Goal: Information Seeking & Learning: Learn about a topic

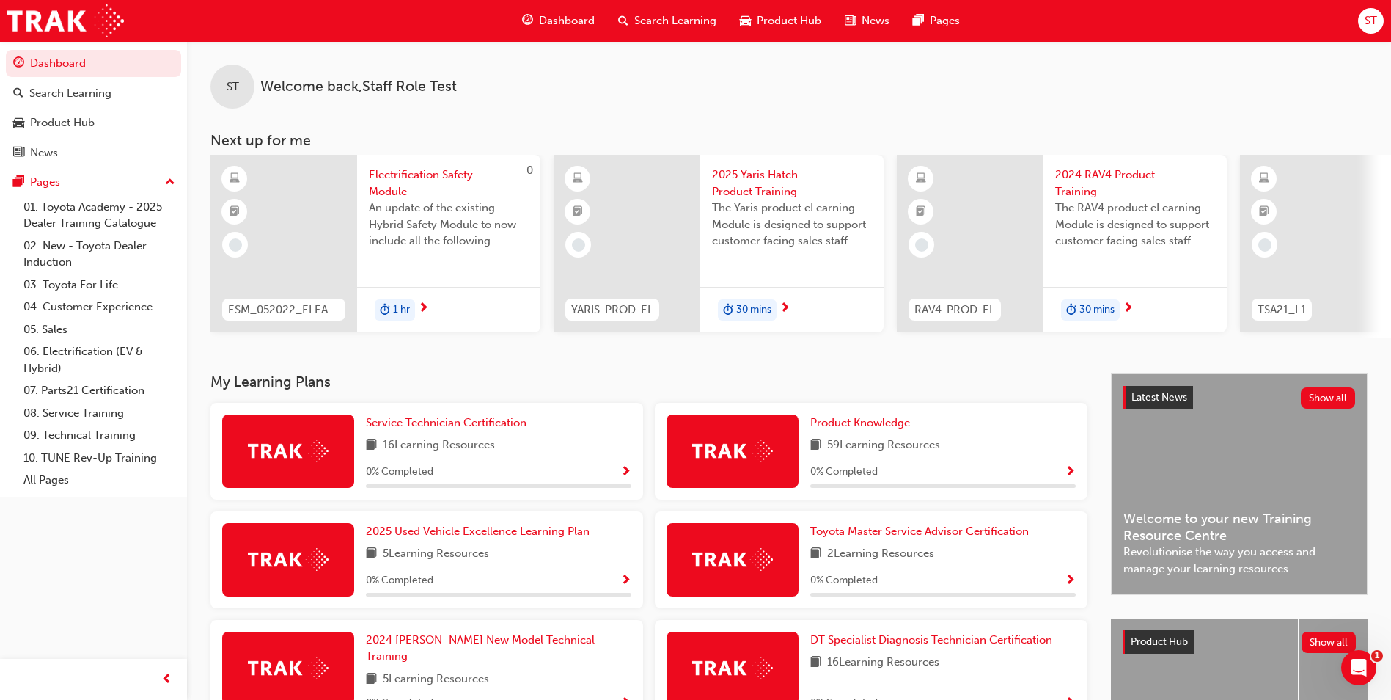
click at [502, 447] on div "16 Learning Resources" at bounding box center [498, 445] width 265 height 18
click at [402, 428] on span "Service Technician Certification" at bounding box center [446, 422] width 161 height 13
click at [843, 427] on span "Product Knowledge" at bounding box center [860, 422] width 100 height 13
click at [474, 538] on span "2025 Used Vehicle Excellence Learning Plan" at bounding box center [478, 530] width 224 height 13
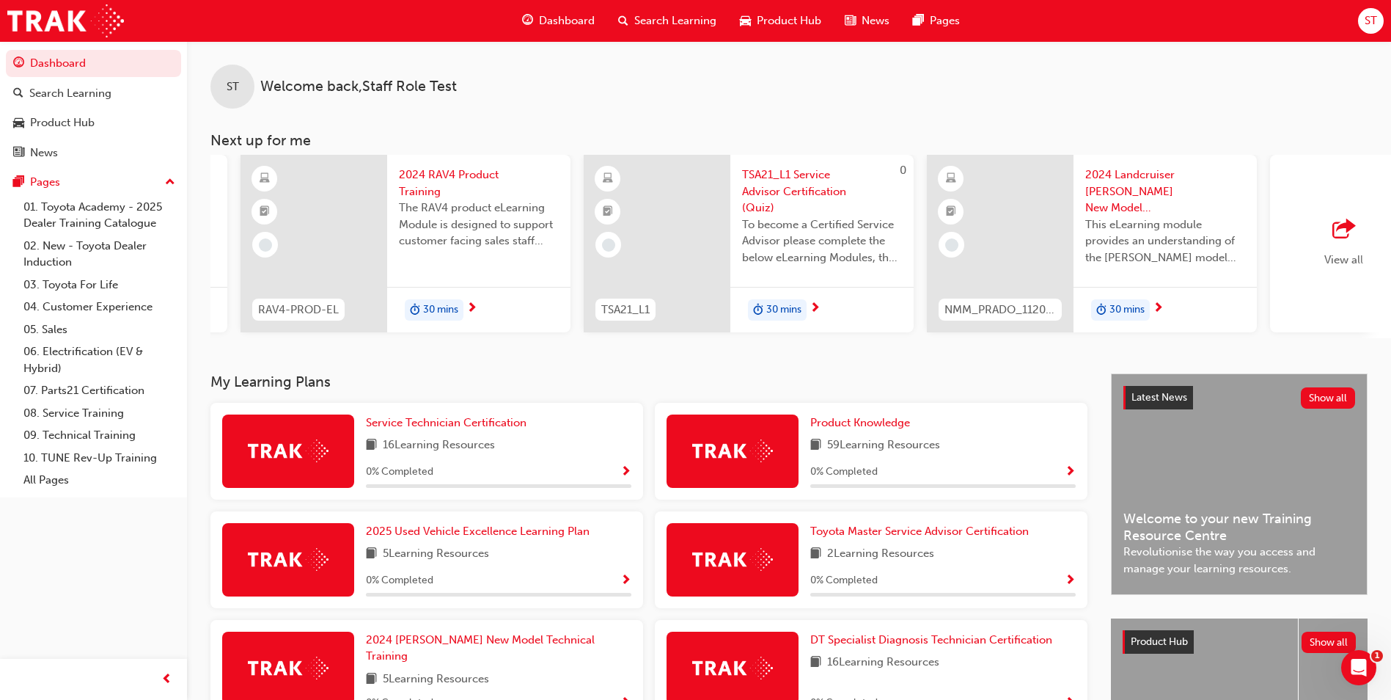
scroll to position [0, 650]
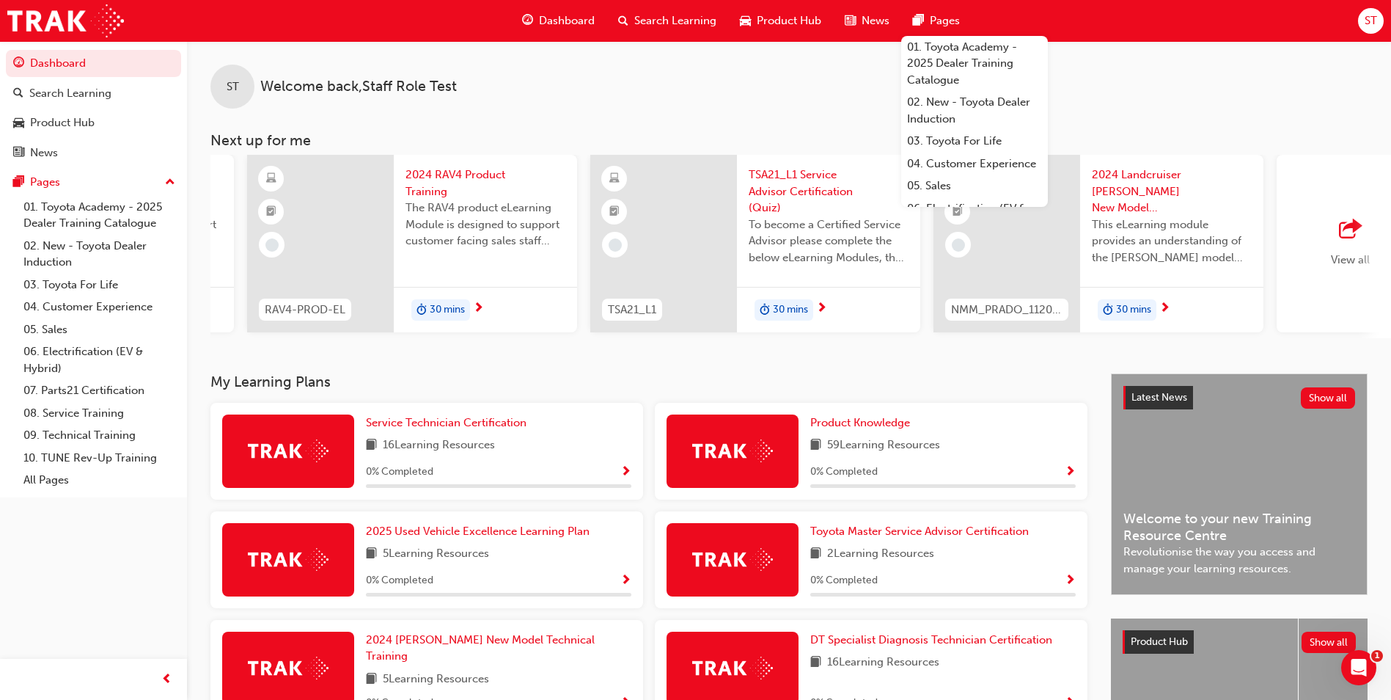
click at [1274, 23] on div "ST" at bounding box center [1371, 21] width 26 height 26
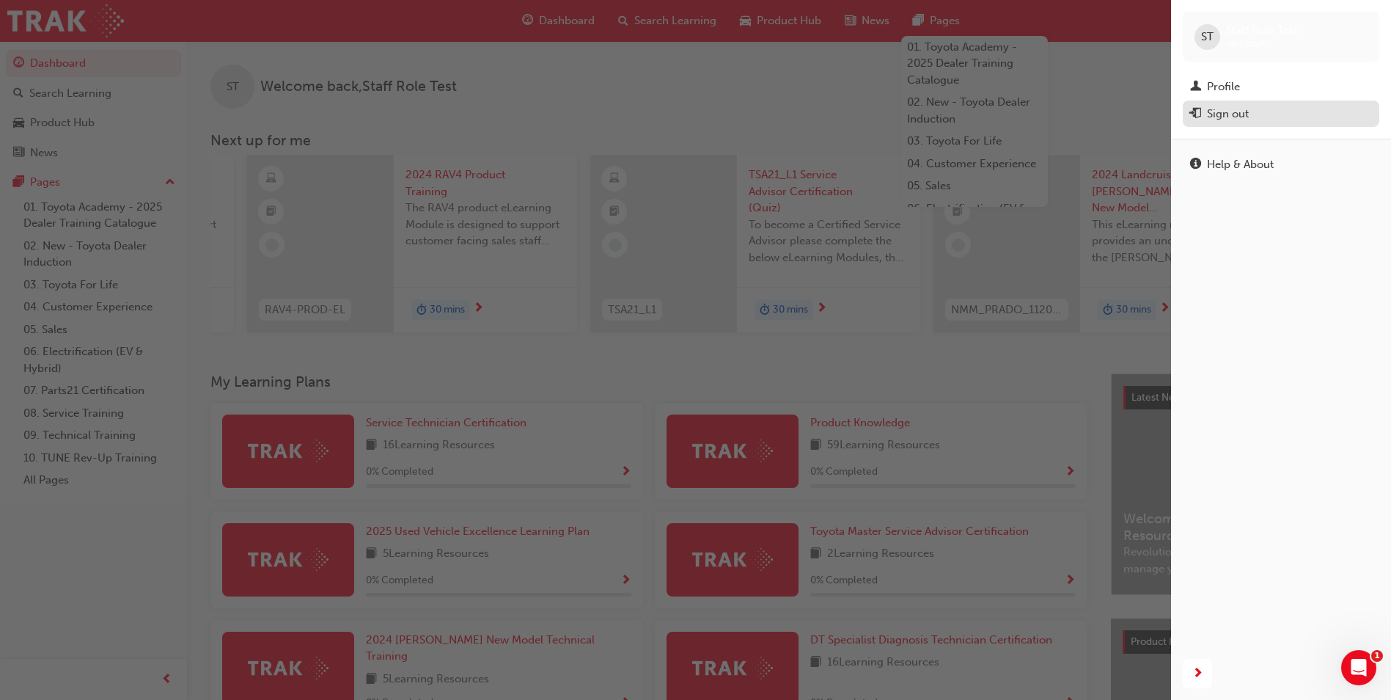
click at [1242, 111] on div "Sign out" at bounding box center [1228, 114] width 42 height 17
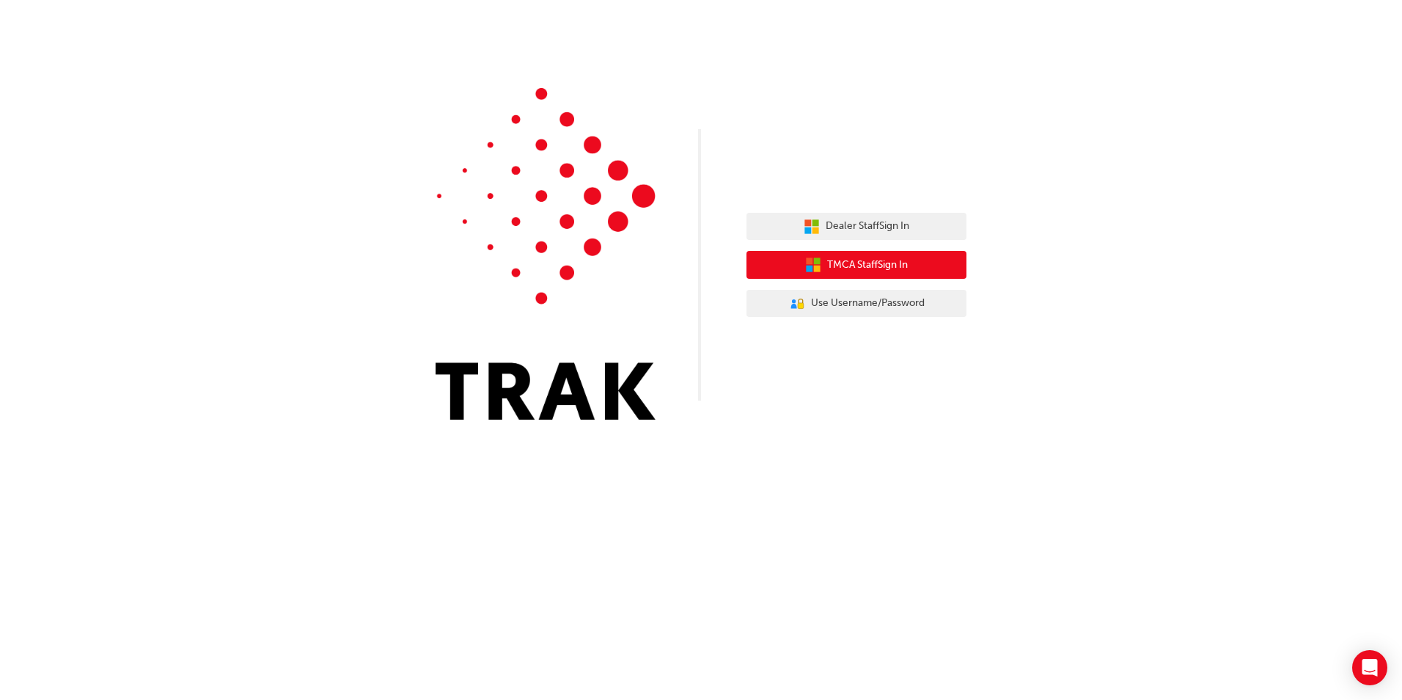
click at [806, 268] on icon "button" at bounding box center [813, 265] width 16 height 16
